Goal: Task Accomplishment & Management: Complete application form

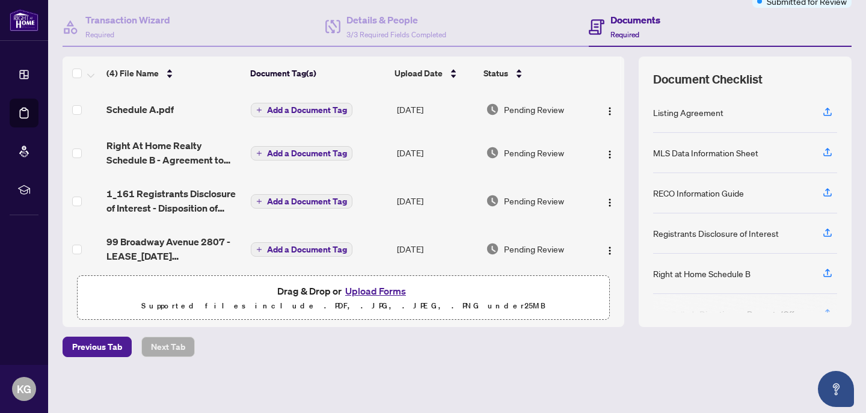
scroll to position [108, 0]
click at [369, 289] on button "Upload Forms" at bounding box center [375, 291] width 68 height 16
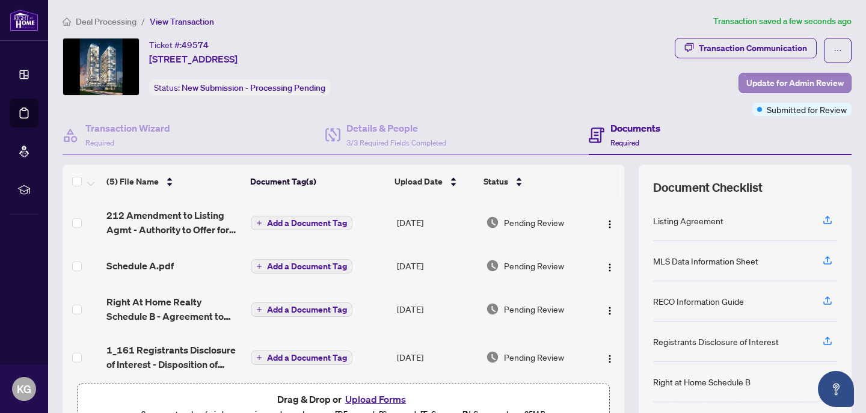
scroll to position [0, 0]
click at [810, 79] on span "Update for Admin Review" at bounding box center [794, 82] width 97 height 19
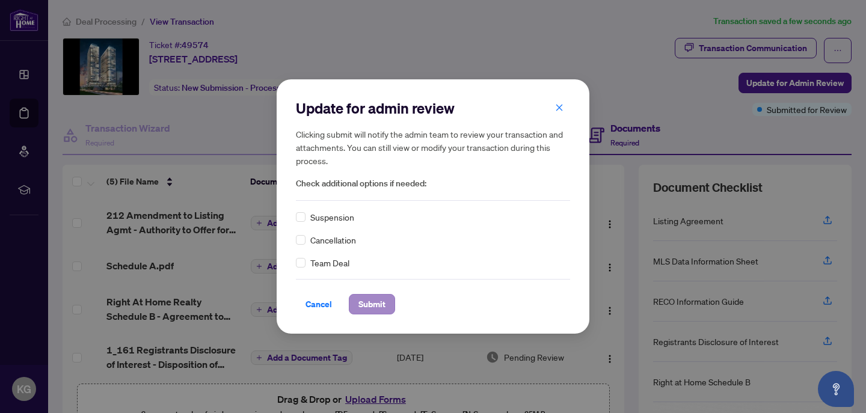
click at [370, 300] on span "Submit" at bounding box center [371, 304] width 27 height 19
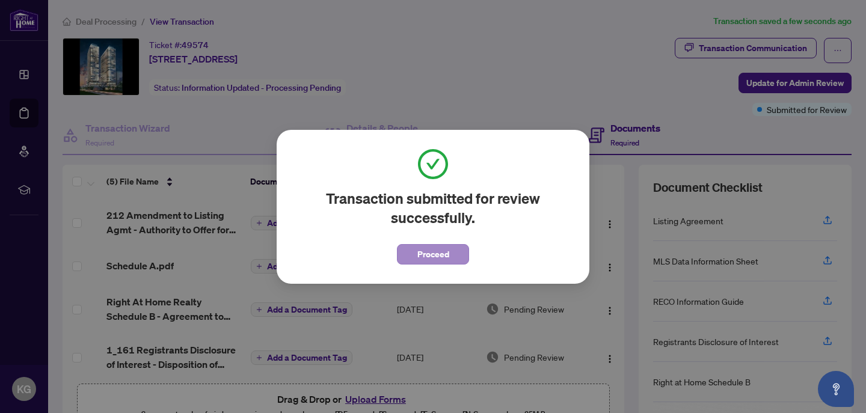
click at [409, 249] on button "Proceed" at bounding box center [433, 254] width 72 height 20
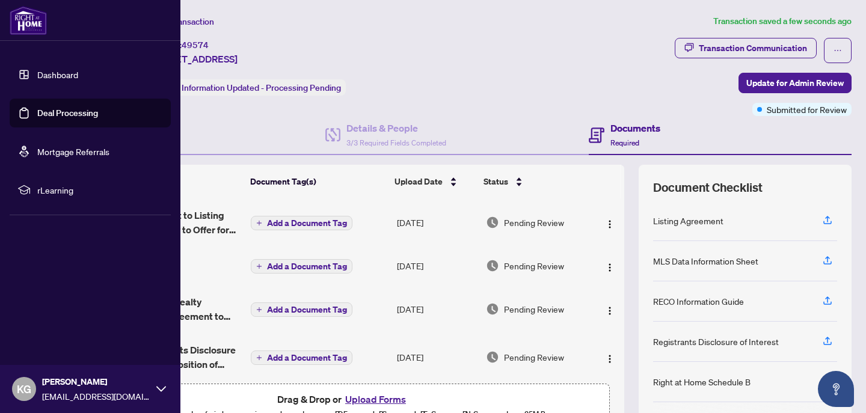
click at [61, 112] on link "Deal Processing" at bounding box center [67, 113] width 61 height 11
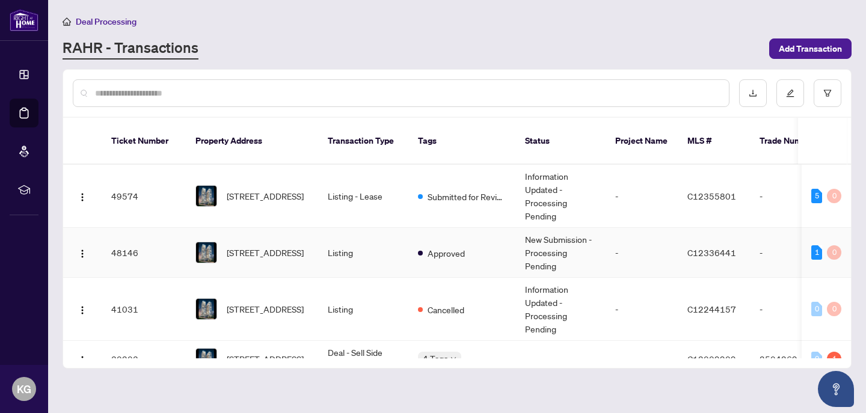
click at [398, 228] on td "Listing" at bounding box center [363, 253] width 90 height 50
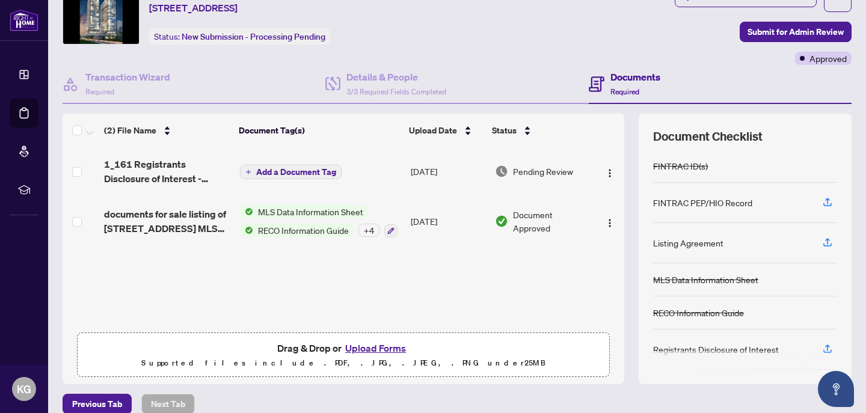
scroll to position [52, 0]
click at [360, 355] on button "Upload Forms" at bounding box center [375, 348] width 68 height 16
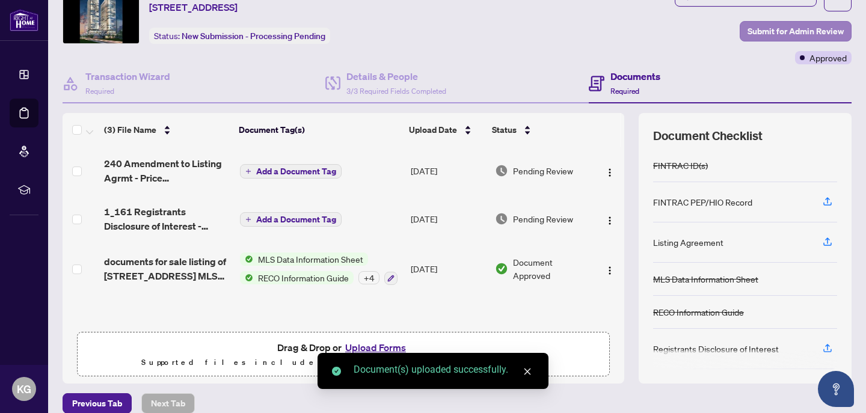
click at [776, 27] on span "Submit for Admin Review" at bounding box center [795, 31] width 96 height 19
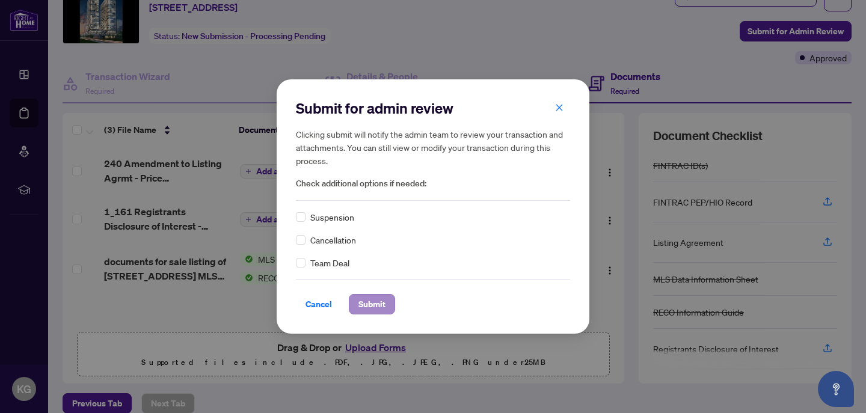
click at [373, 303] on span "Submit" at bounding box center [371, 304] width 27 height 19
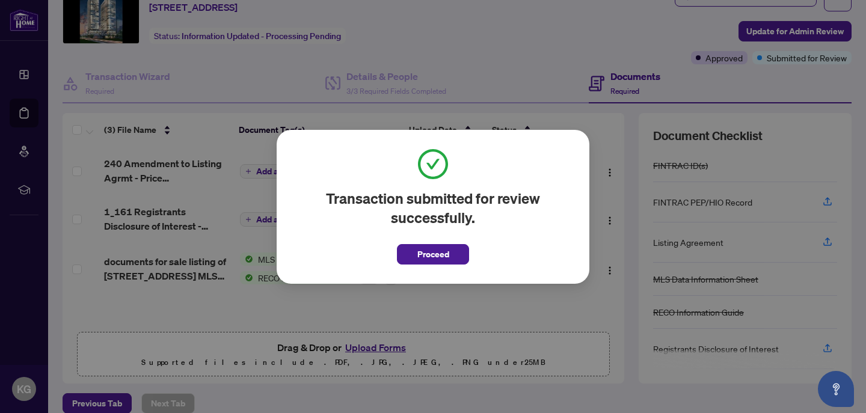
scroll to position [0, 0]
click at [425, 255] on span "Proceed" at bounding box center [433, 254] width 32 height 19
